Goal: Task Accomplishment & Management: Manage account settings

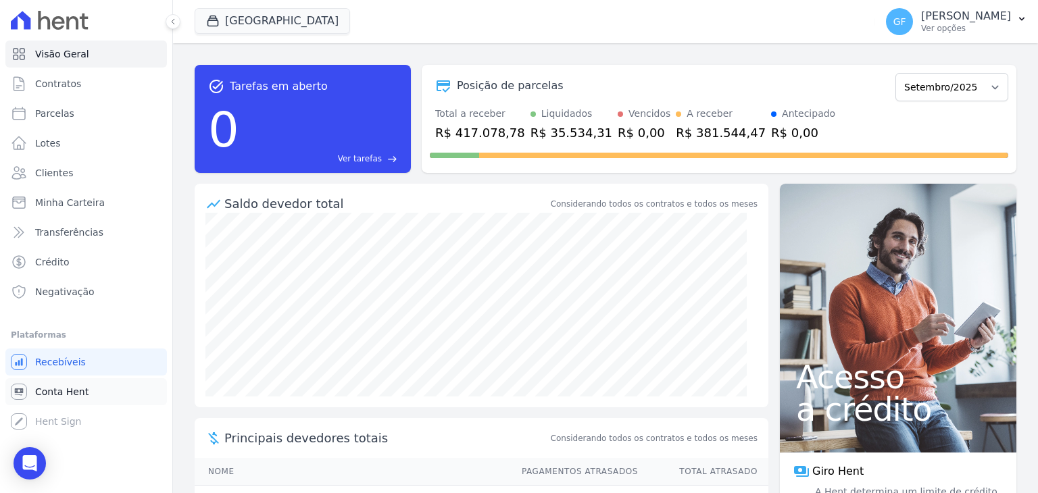
click at [82, 396] on span "Conta Hent" at bounding box center [61, 392] width 53 height 14
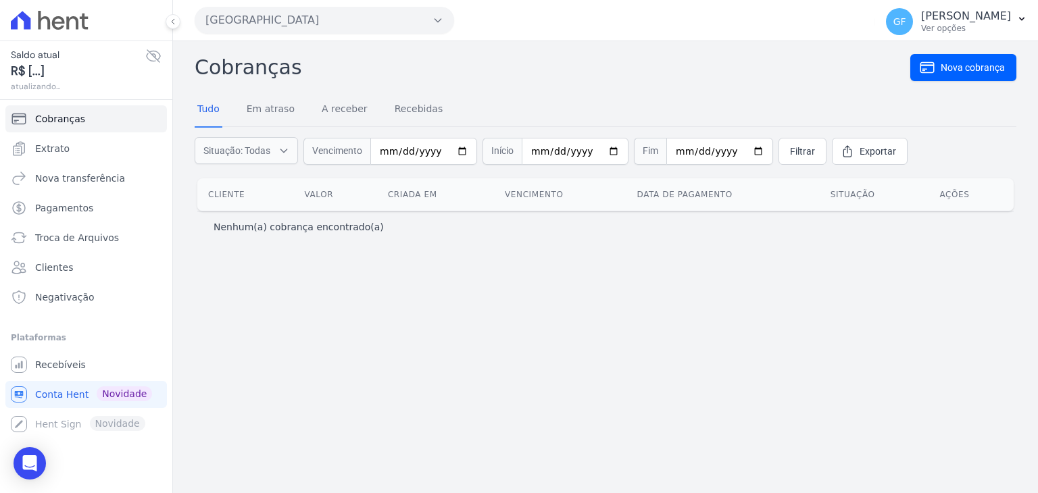
click at [51, 55] on span "Saldo atual" at bounding box center [78, 55] width 135 height 14
click at [149, 55] on icon at bounding box center [153, 56] width 16 height 16
click at [49, 155] on link "Extrato" at bounding box center [86, 148] width 162 height 27
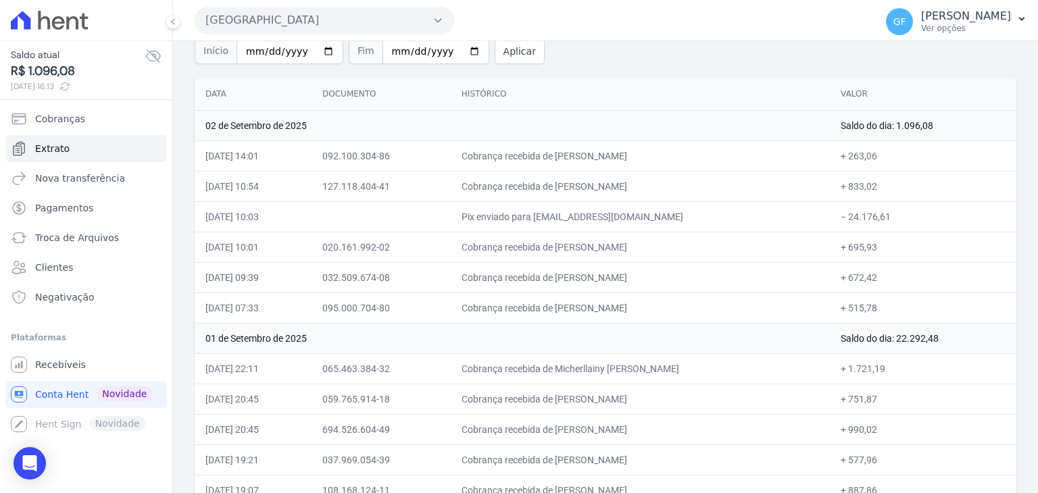
scroll to position [135, 0]
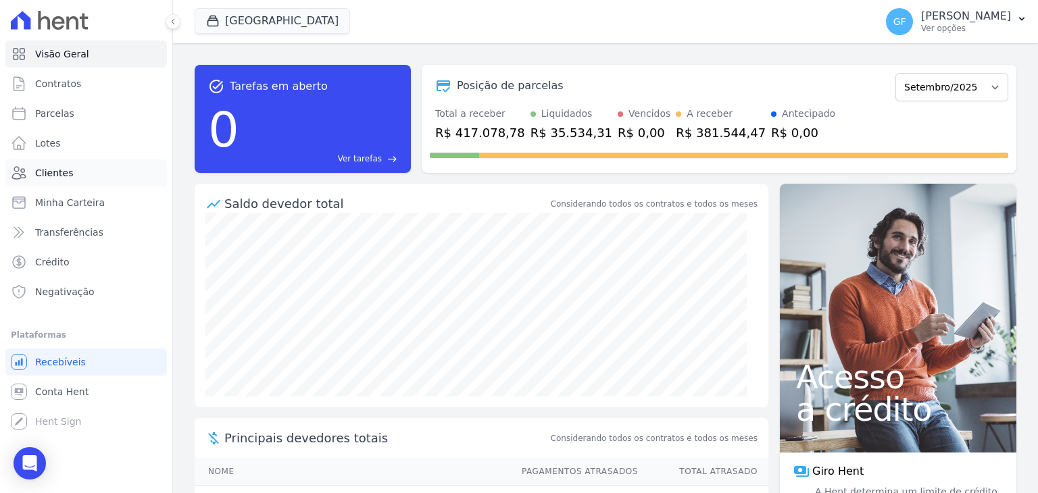
click at [33, 172] on link "Clientes" at bounding box center [86, 173] width 162 height 27
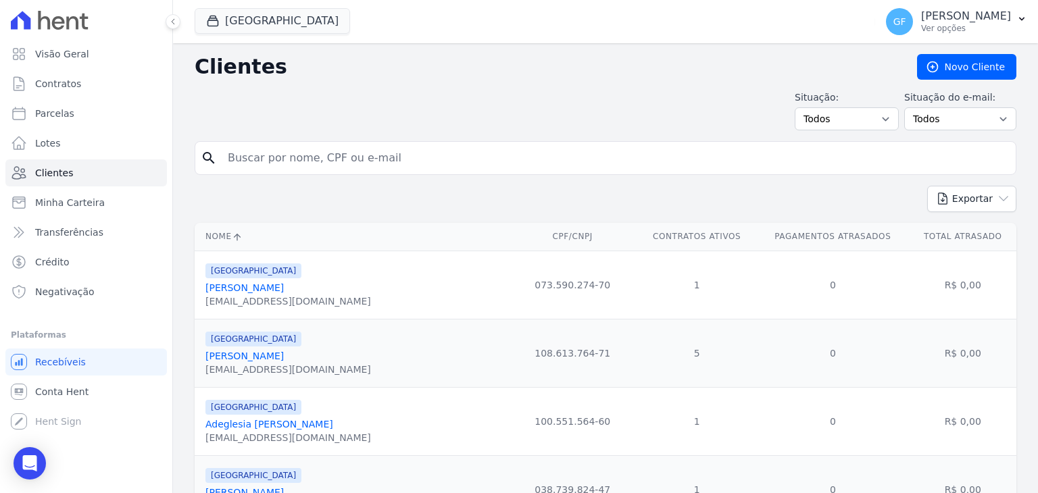
click at [287, 161] on input "search" at bounding box center [615, 158] width 791 height 27
type input "[PERSON_NAME]"
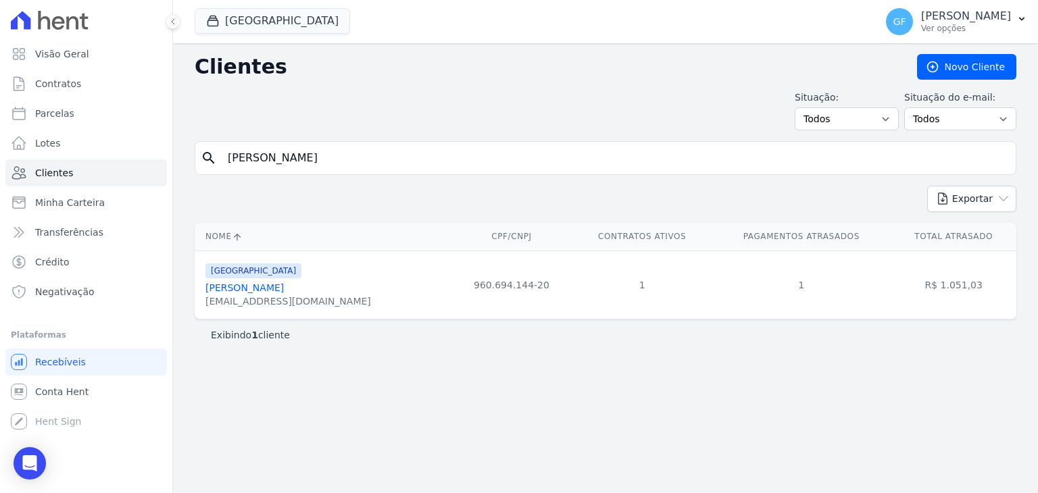
click at [233, 286] on link "[PERSON_NAME]" at bounding box center [244, 288] width 78 height 11
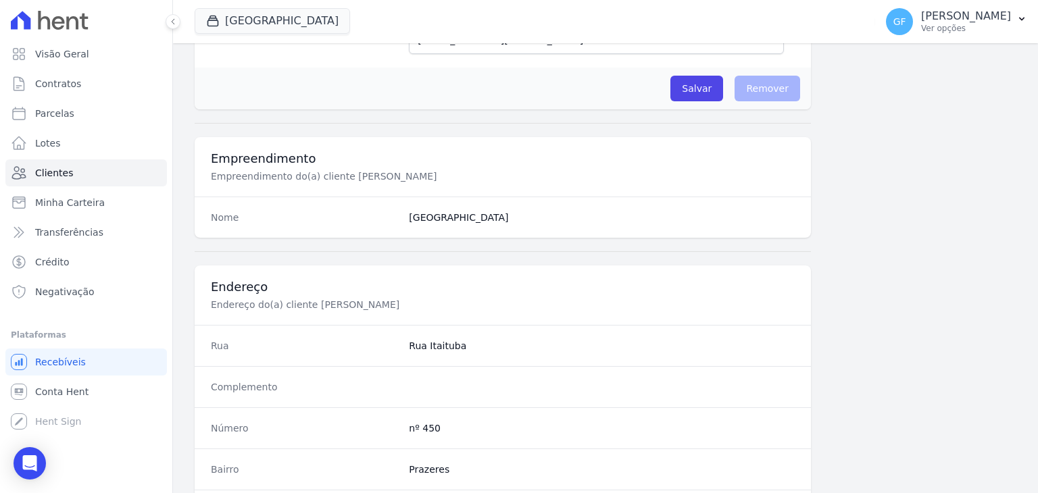
scroll to position [406, 0]
drag, startPoint x: 174, startPoint y: 22, endPoint x: 168, endPoint y: 41, distance: 19.9
click at [174, 22] on icon at bounding box center [173, 22] width 8 height 8
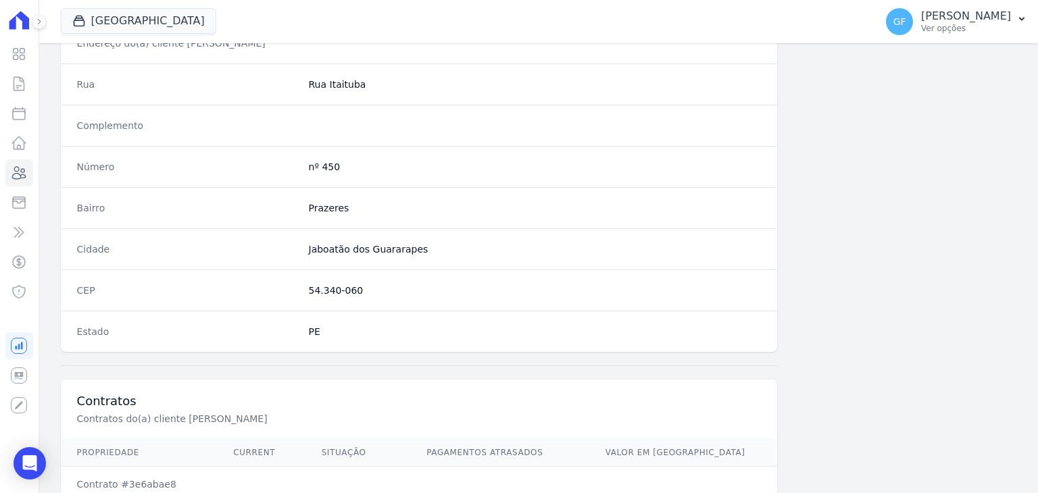
scroll to position [767, 0]
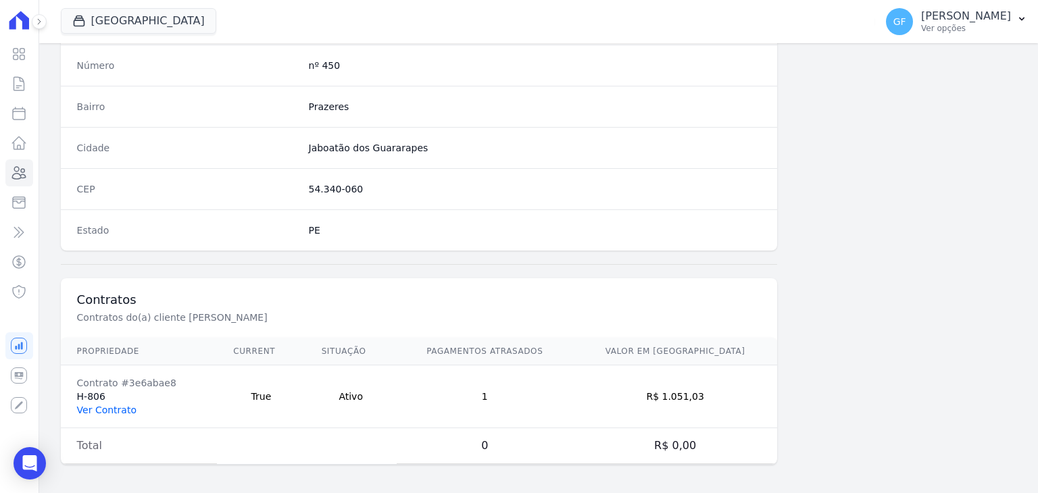
click at [97, 410] on link "Ver Contrato" at bounding box center [106, 410] width 59 height 11
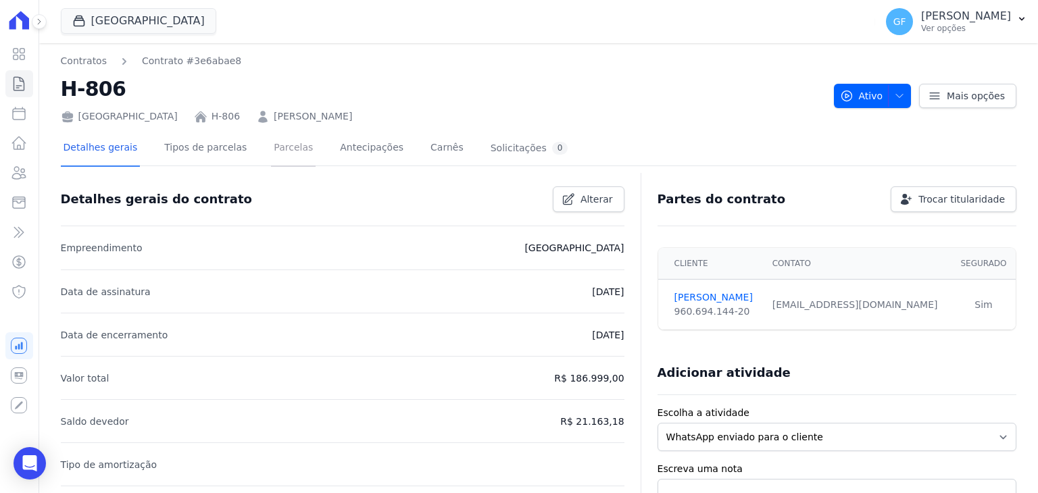
click at [271, 160] on link "Parcelas" at bounding box center [293, 149] width 45 height 36
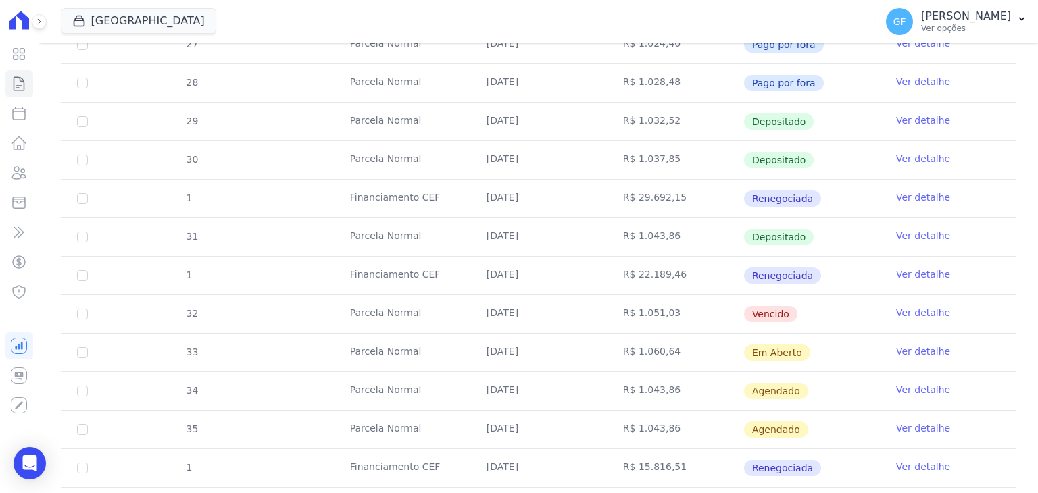
scroll to position [406, 0]
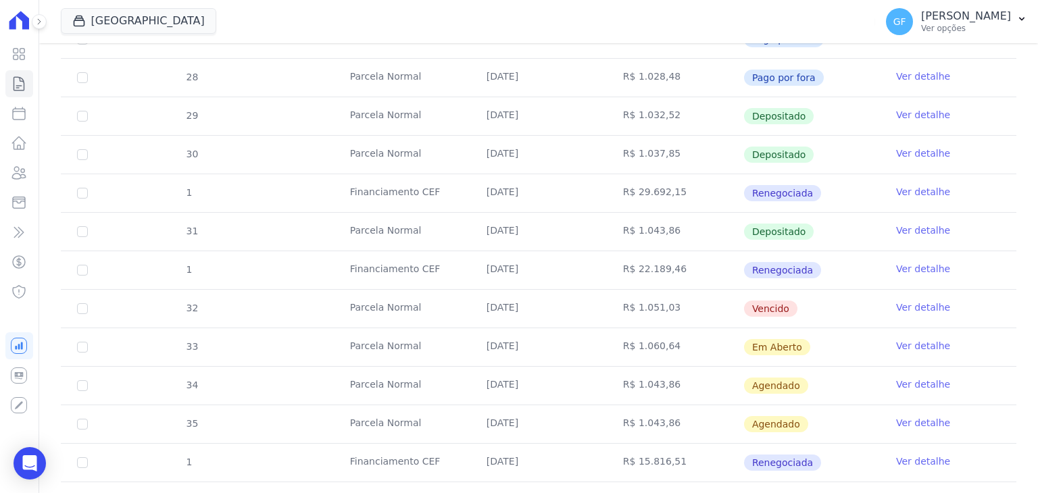
drag, startPoint x: 471, startPoint y: 306, endPoint x: 862, endPoint y: 317, distance: 391.5
click at [700, 313] on tr "32 [GEOGRAPHIC_DATA] [DATE] R$ 1.051,03 [GEOGRAPHIC_DATA] Ver detalhe" at bounding box center [539, 308] width 956 height 39
click at [864, 317] on td "Vencido" at bounding box center [811, 309] width 137 height 38
click at [903, 305] on link "Ver detalhe" at bounding box center [923, 308] width 54 height 14
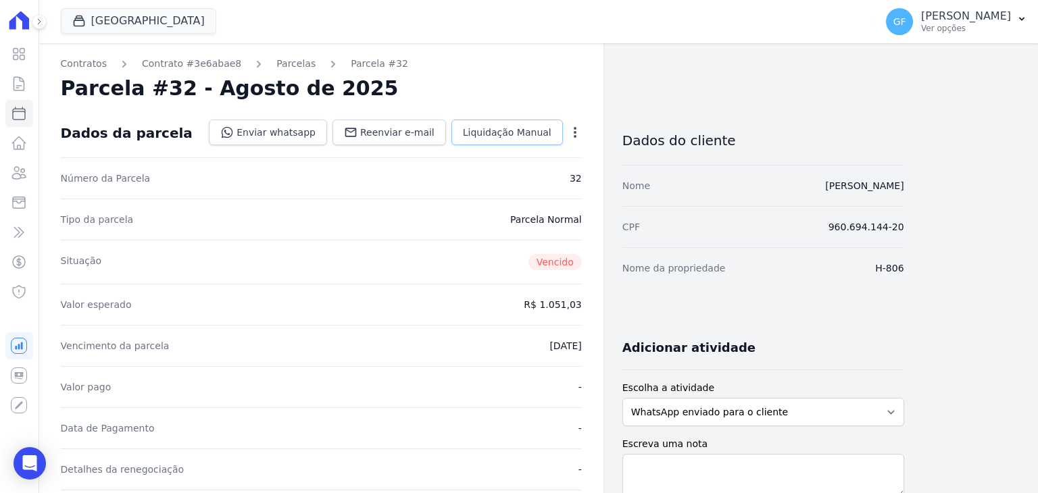
click at [491, 137] on span "Liquidação Manual" at bounding box center [507, 133] width 89 height 14
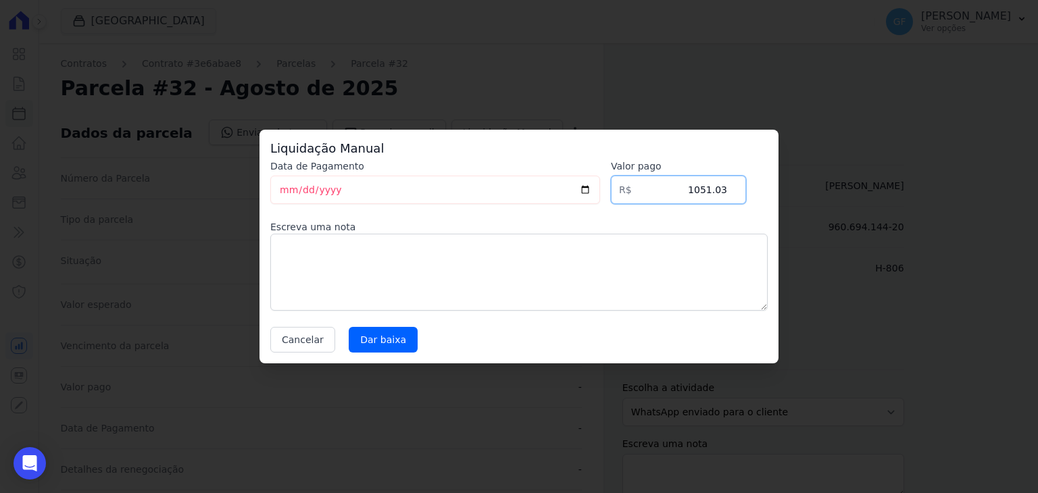
drag, startPoint x: 784, startPoint y: 195, endPoint x: 795, endPoint y: 195, distance: 10.8
click at [795, 195] on div "Liquidação Manual Data de Pagamento [DATE] [GEOGRAPHIC_DATA] R$ 1051.03 Escreva…" at bounding box center [519, 246] width 1038 height 493
type input "1082.20"
click at [389, 331] on input "Dar baixa" at bounding box center [383, 340] width 69 height 26
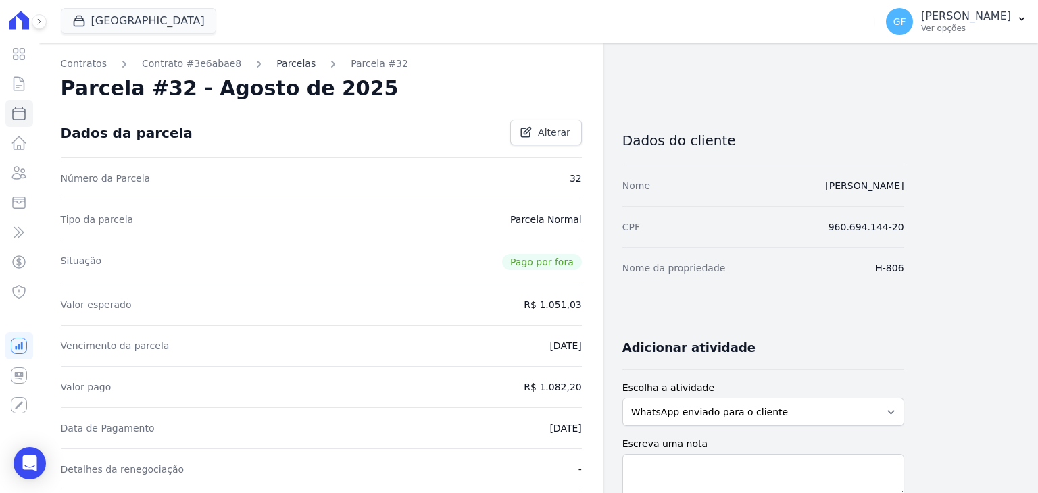
click at [279, 60] on link "Parcelas" at bounding box center [295, 64] width 39 height 14
